Goal: Information Seeking & Learning: Learn about a topic

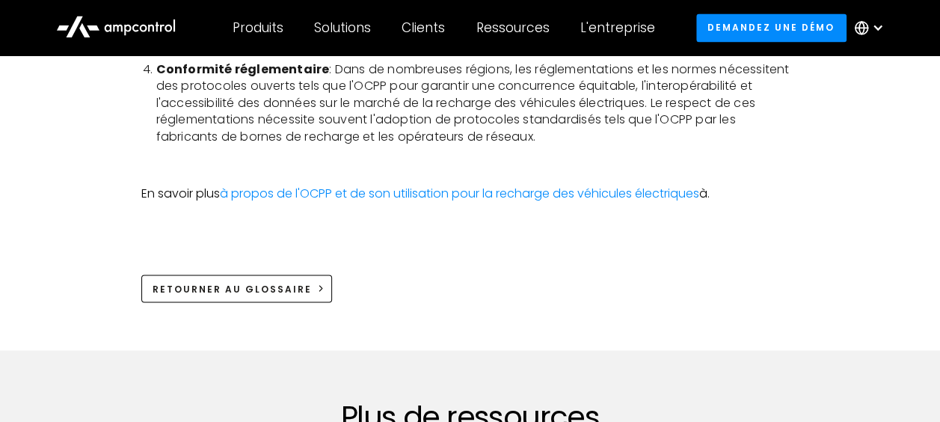
scroll to position [1166, 0]
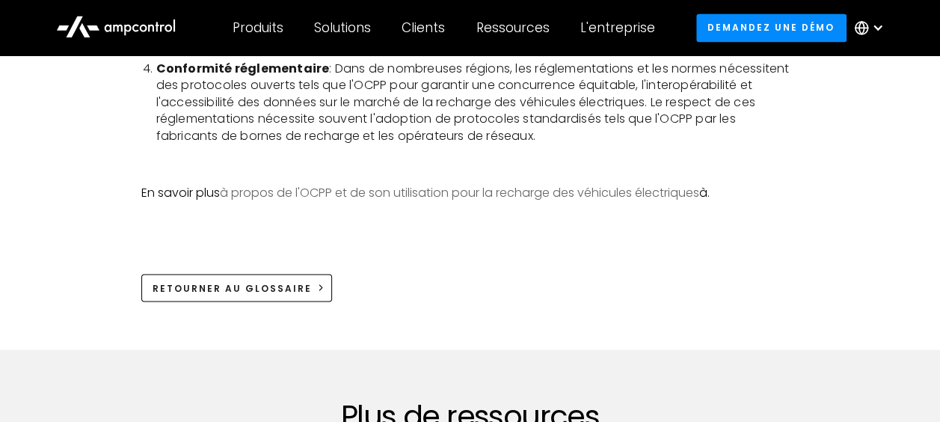
click at [527, 187] on link "à propos de l'OCPP et de son utilisation pour la recharge des véhicules électri…" at bounding box center [460, 192] width 480 height 17
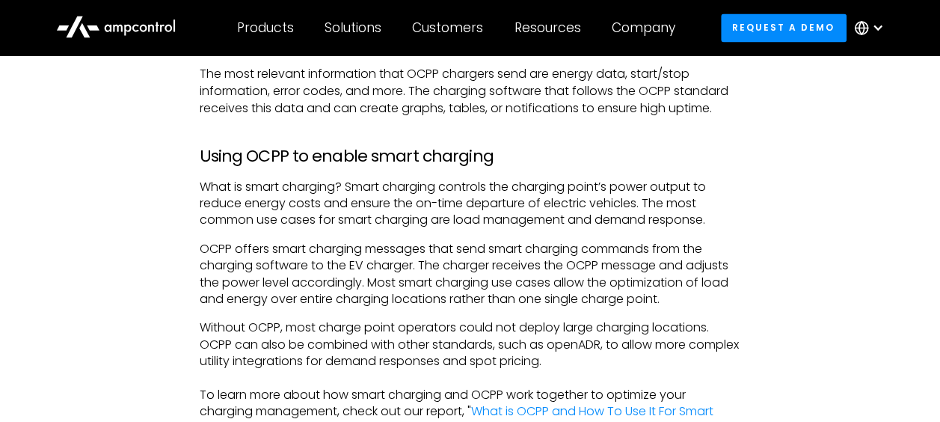
scroll to position [1323, 0]
